Goal: Check status: Check status

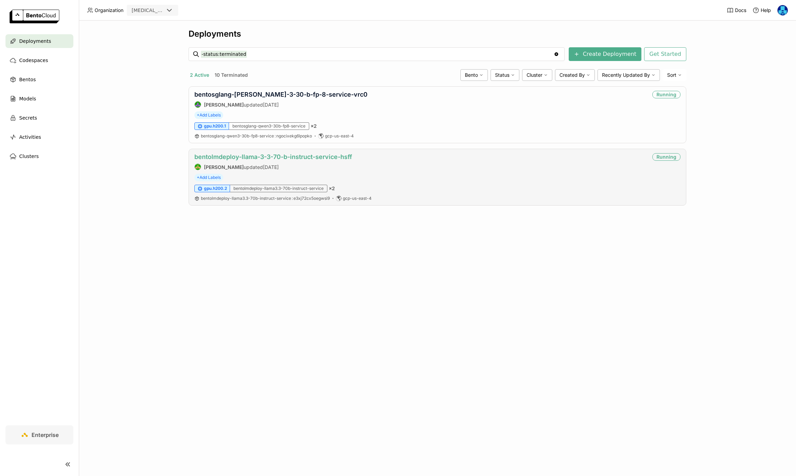
click at [276, 157] on link "bentolmdeploy-llama-3-3-70-b-instruct-service-hsff" at bounding box center [273, 156] width 158 height 7
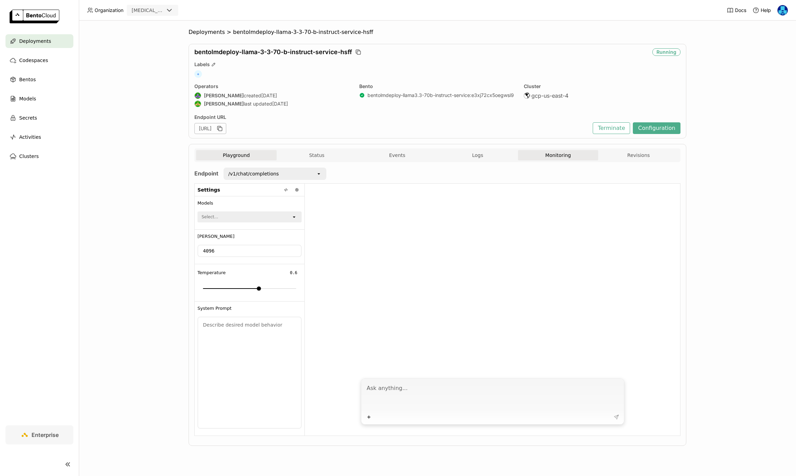
click at [549, 158] on button "Monitoring" at bounding box center [558, 155] width 81 height 10
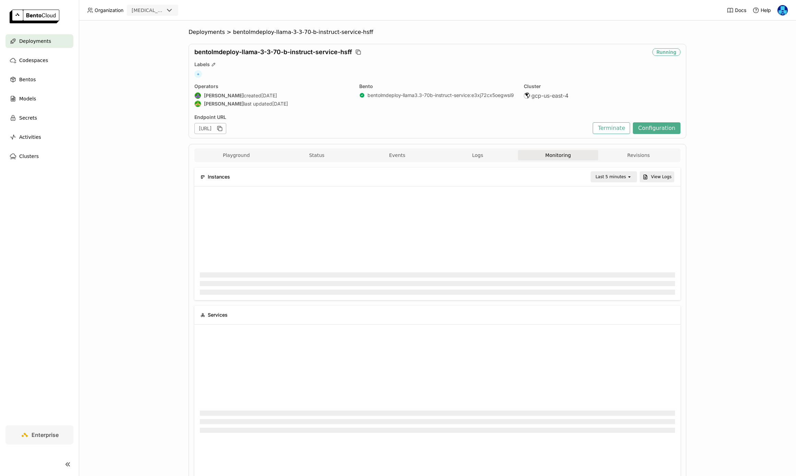
click at [619, 179] on div "Last 5 minutes" at bounding box center [611, 176] width 31 height 7
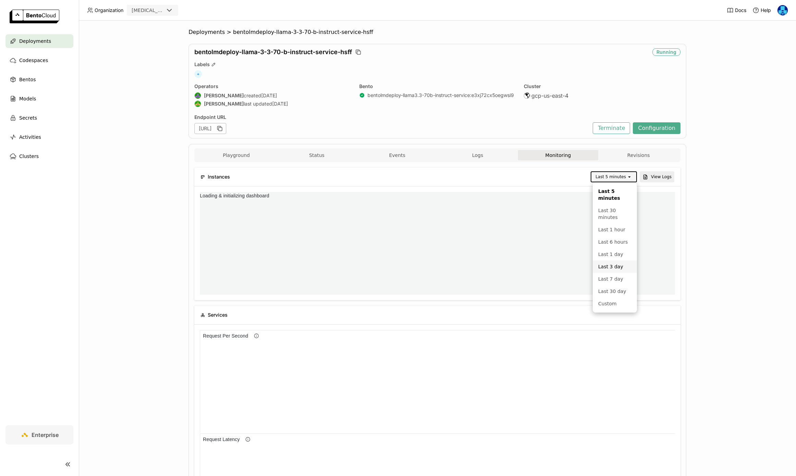
click at [617, 264] on div "Last 3 day" at bounding box center [614, 266] width 33 height 7
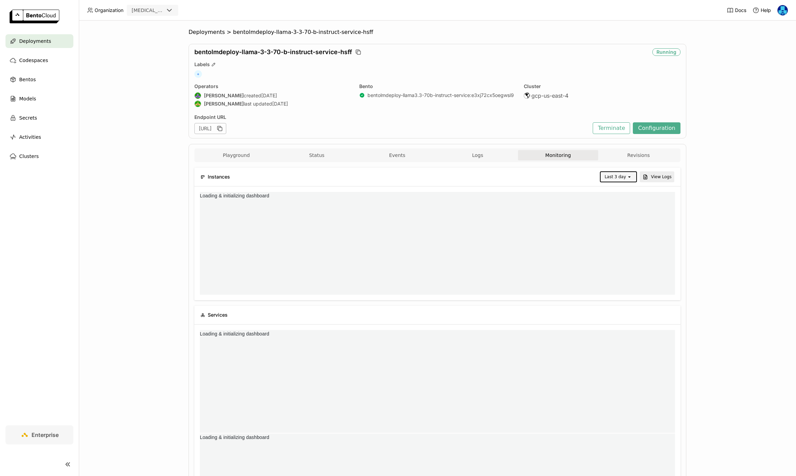
scroll to position [103, 237]
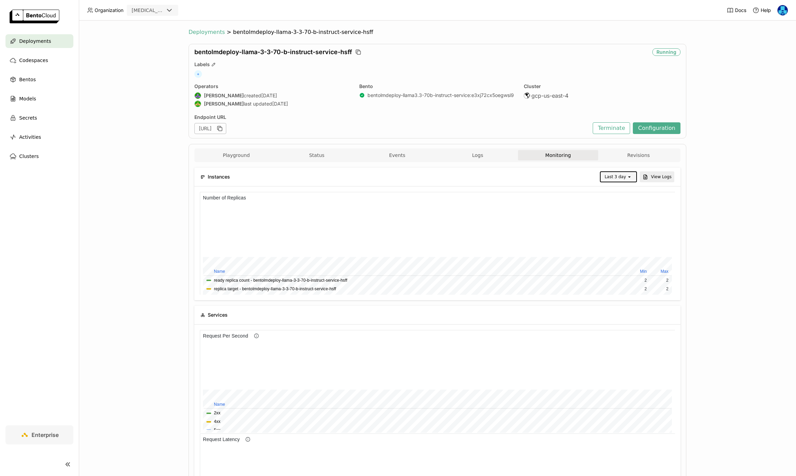
click at [201, 33] on span "Deployments" at bounding box center [207, 32] width 36 height 7
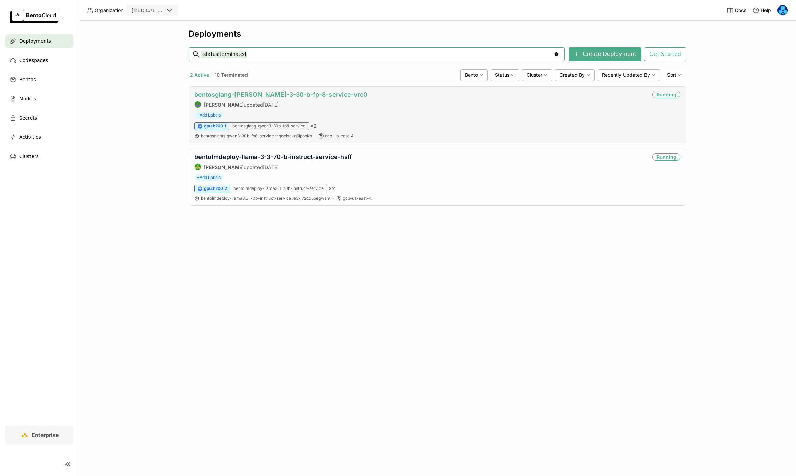
click at [276, 94] on link "bentosglang-[PERSON_NAME]-3-30-b-fp-8-service-vrc0" at bounding box center [280, 94] width 173 height 7
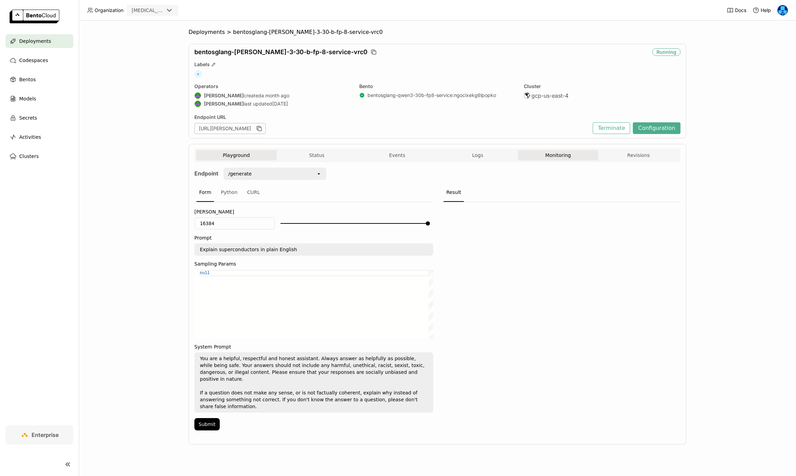
click at [553, 156] on button "Monitoring" at bounding box center [558, 155] width 81 height 10
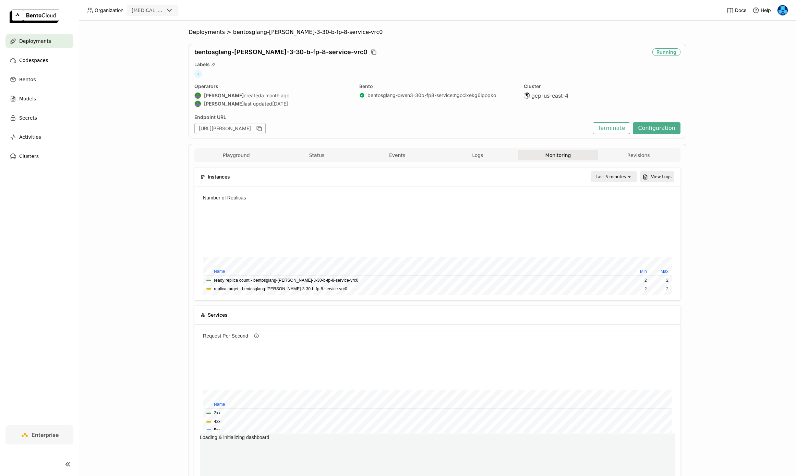
scroll to position [0, 0]
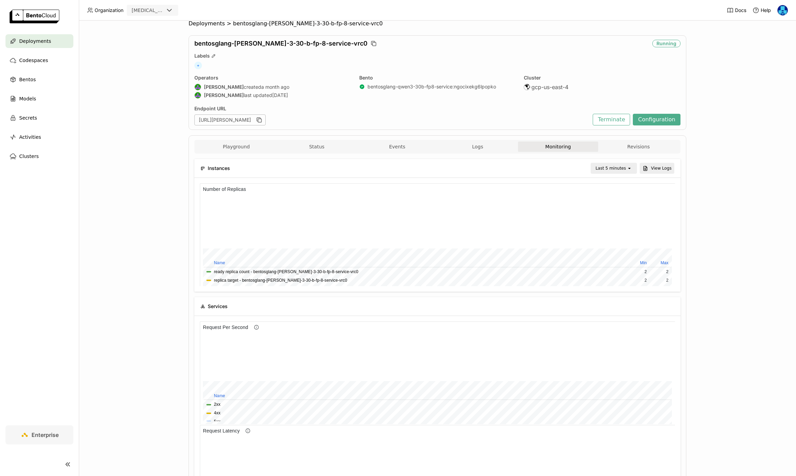
click at [621, 170] on div "Last 5 minutes" at bounding box center [611, 168] width 31 height 7
click at [615, 258] on div "Last 3 day" at bounding box center [614, 258] width 33 height 7
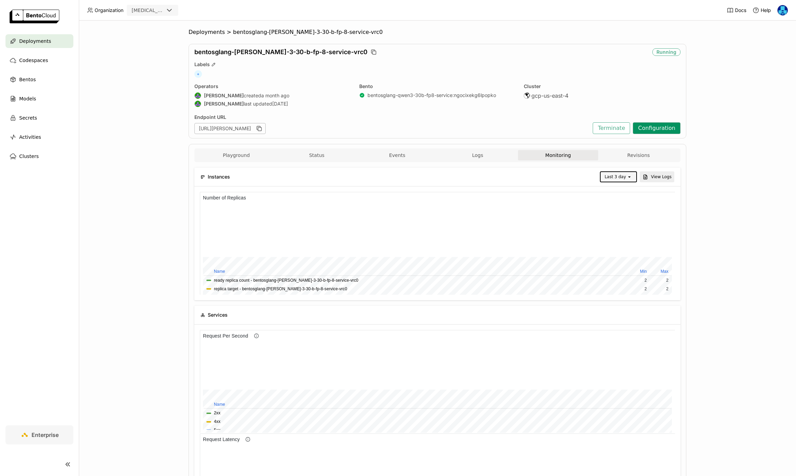
click at [669, 129] on button "Configuration" at bounding box center [657, 128] width 48 height 12
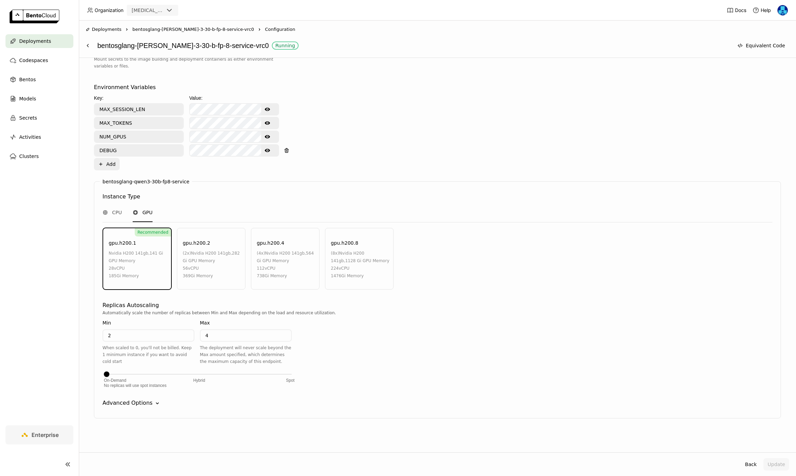
click at [135, 408] on div "bentosglang-qwen3-30b-fp8-service Instance Type CPU GPU Recommended gpu.h200.1 …" at bounding box center [437, 299] width 687 height 237
click at [156, 408] on div "bentosglang-qwen3-30b-fp8-service Instance Type CPU GPU Recommended gpu.h200.1 …" at bounding box center [437, 299] width 687 height 237
click at [149, 405] on div "Advanced Options" at bounding box center [128, 403] width 50 height 8
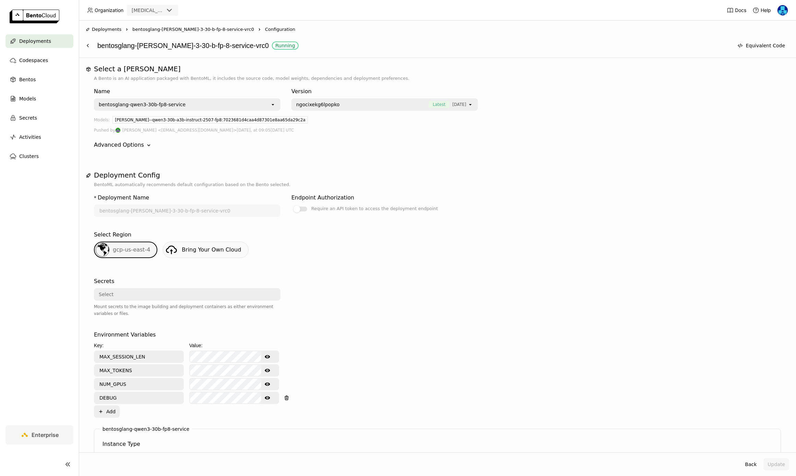
click at [113, 29] on span "Deployments" at bounding box center [106, 29] width 29 height 7
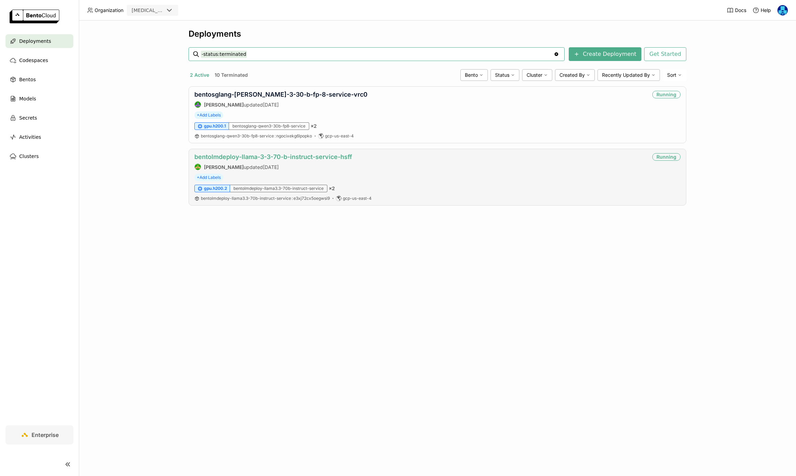
click at [281, 155] on link "bentolmdeploy-llama-3-3-70-b-instruct-service-hsff" at bounding box center [273, 156] width 158 height 7
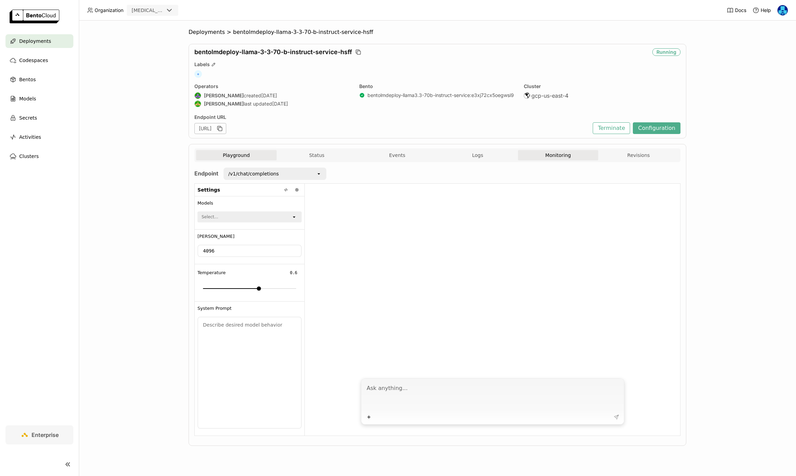
click at [560, 154] on button "Monitoring" at bounding box center [558, 155] width 81 height 10
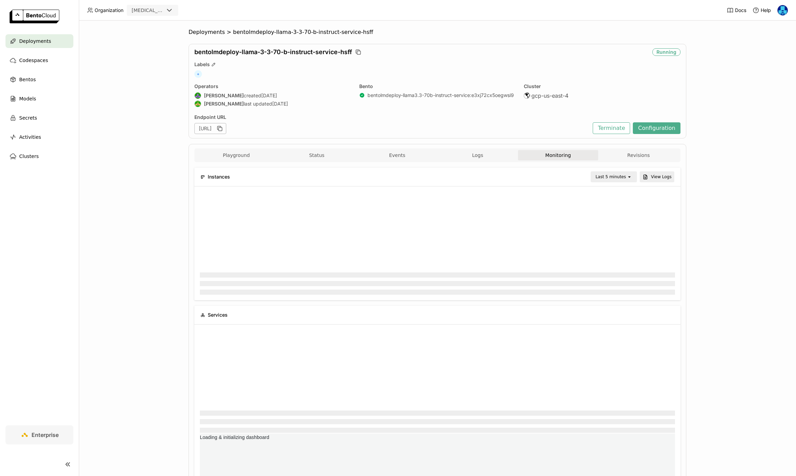
click at [629, 180] on div "open" at bounding box center [632, 177] width 10 height 10
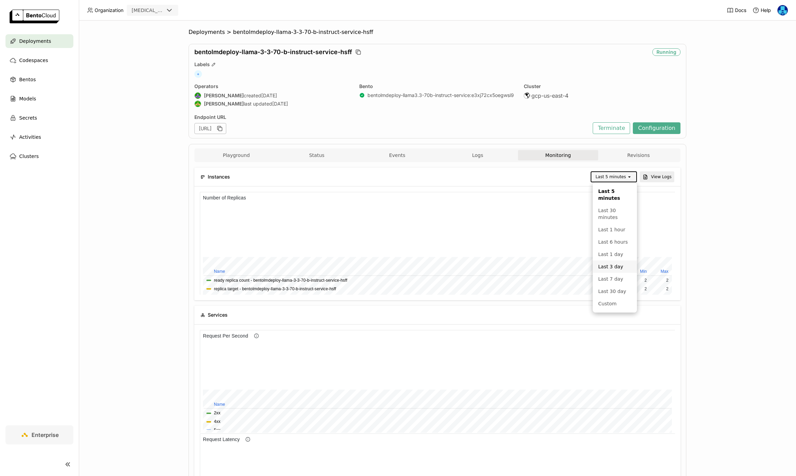
click at [732, 233] on div "Deployments > bentolmdeploy-llama-3-3-70-b-instruct-service-hsff bentolmdeploy-…" at bounding box center [437, 249] width 717 height 456
click at [662, 131] on button "Configuration" at bounding box center [657, 128] width 48 height 12
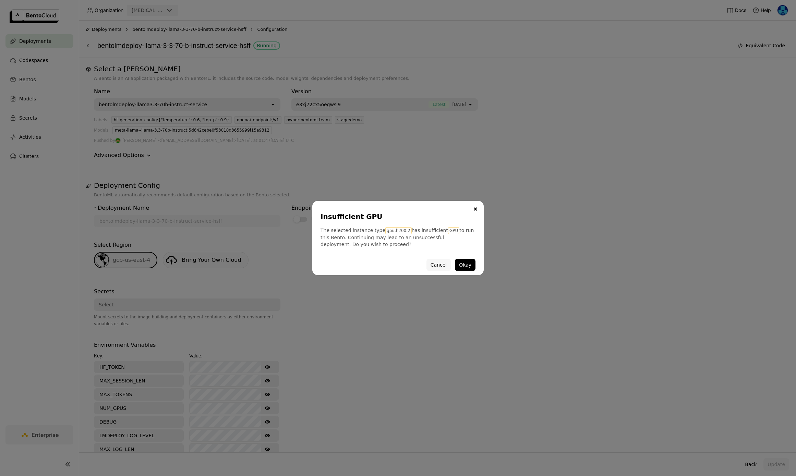
click at [435, 261] on button "Cancel" at bounding box center [439, 265] width 24 height 12
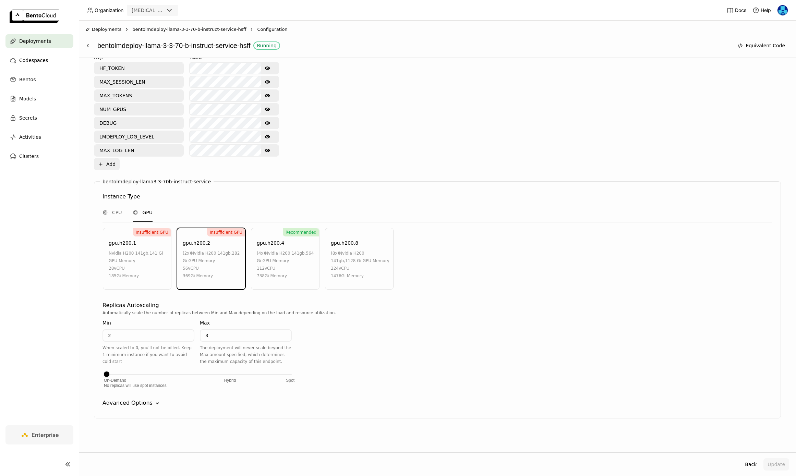
click at [148, 401] on div "Advanced Options" at bounding box center [128, 403] width 50 height 8
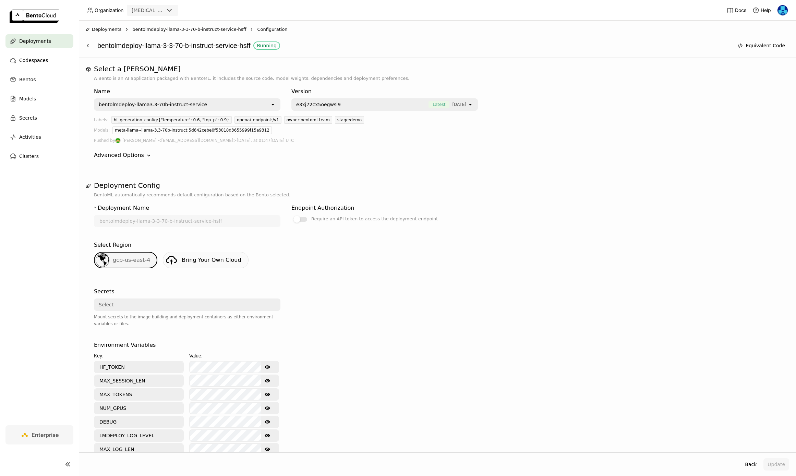
click at [106, 30] on span "Deployments" at bounding box center [106, 29] width 29 height 7
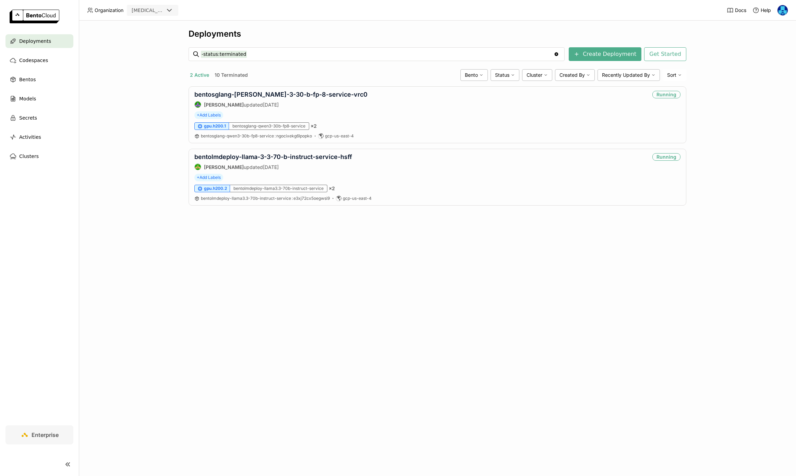
click at [43, 243] on nav "Deployments Codespaces Bentos Models Secrets Activities Clusters" at bounding box center [39, 229] width 79 height 391
